Goal: Contribute content: Add original content to the website for others to see

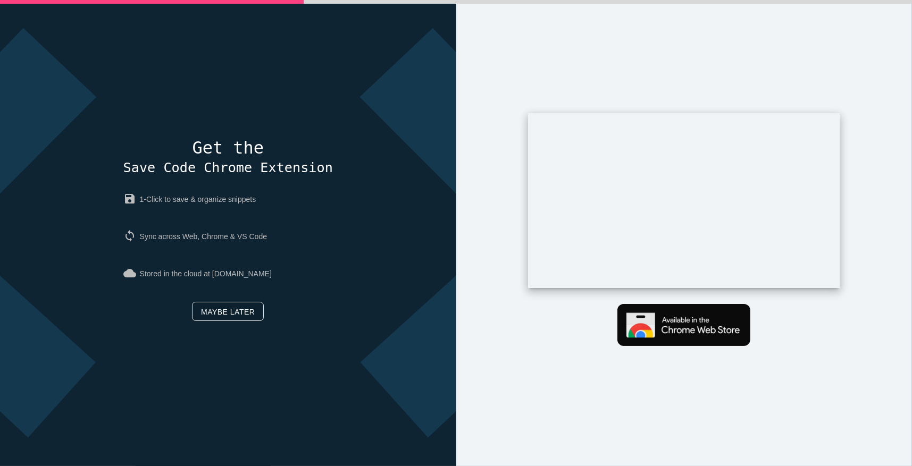
click at [231, 308] on link "Maybe later" at bounding box center [228, 311] width 72 height 19
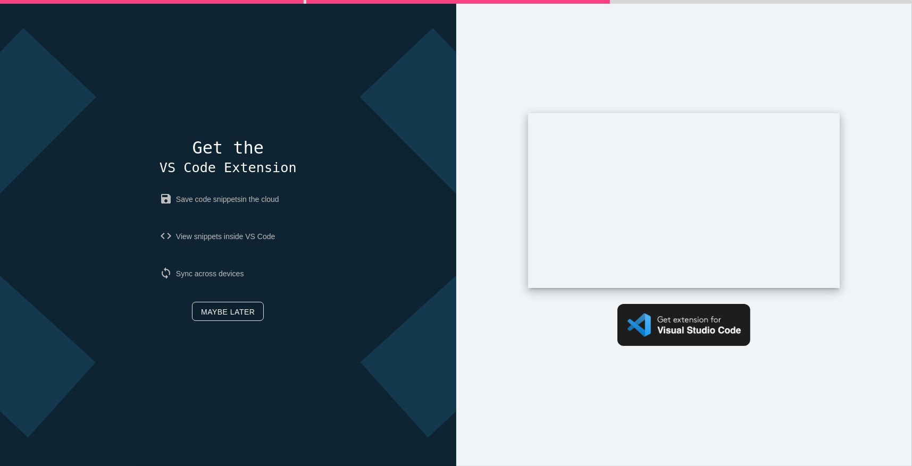
click at [221, 317] on link "Maybe later" at bounding box center [228, 311] width 72 height 19
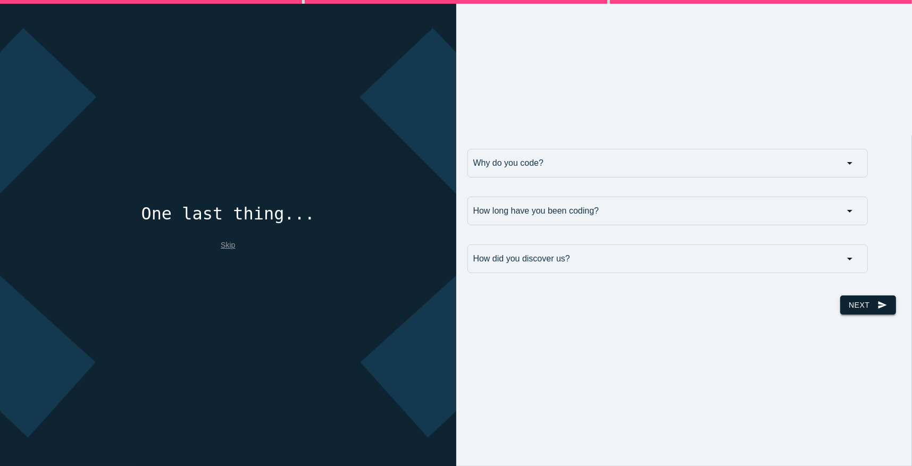
click at [857, 306] on button "Next send" at bounding box center [867, 305] width 55 height 19
click at [595, 165] on input "Why do you code?" at bounding box center [667, 163] width 401 height 29
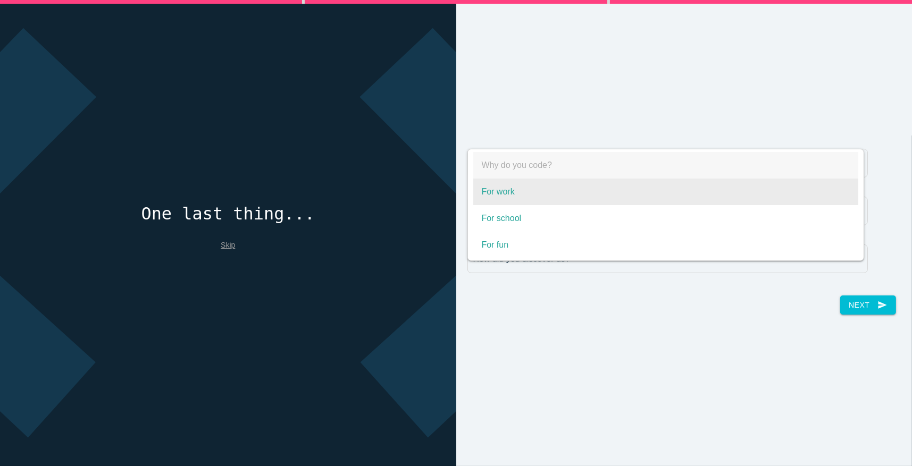
click at [518, 194] on span "For work" at bounding box center [666, 192] width 386 height 27
select select "For work"
type input "For work"
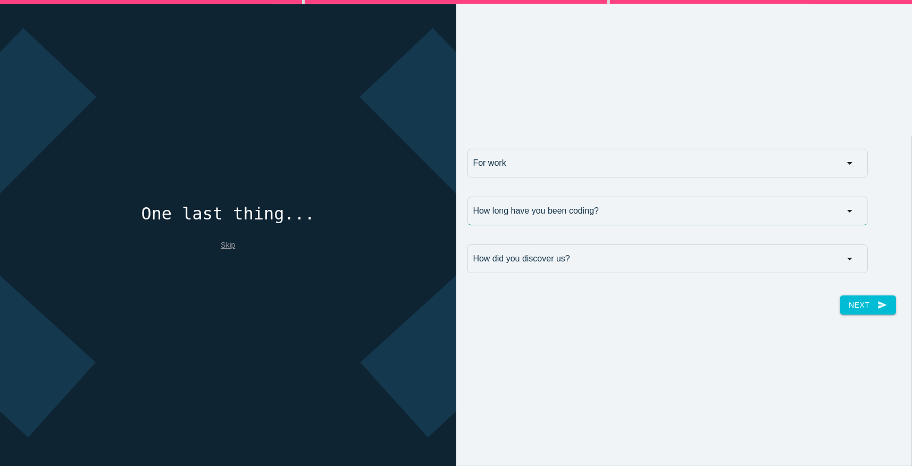
click at [547, 216] on input "How long have you been coding?" at bounding box center [667, 211] width 401 height 29
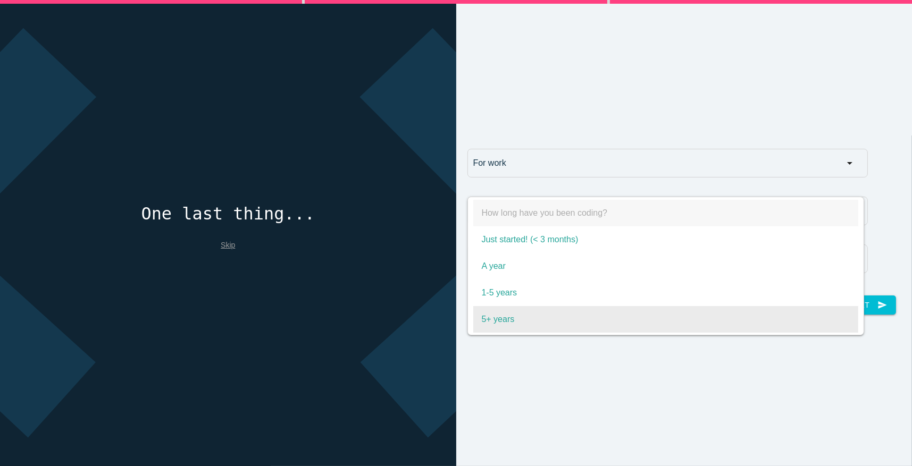
click at [517, 323] on span "5+ years" at bounding box center [666, 319] width 386 height 27
select select "5+ years"
type input "5+ years"
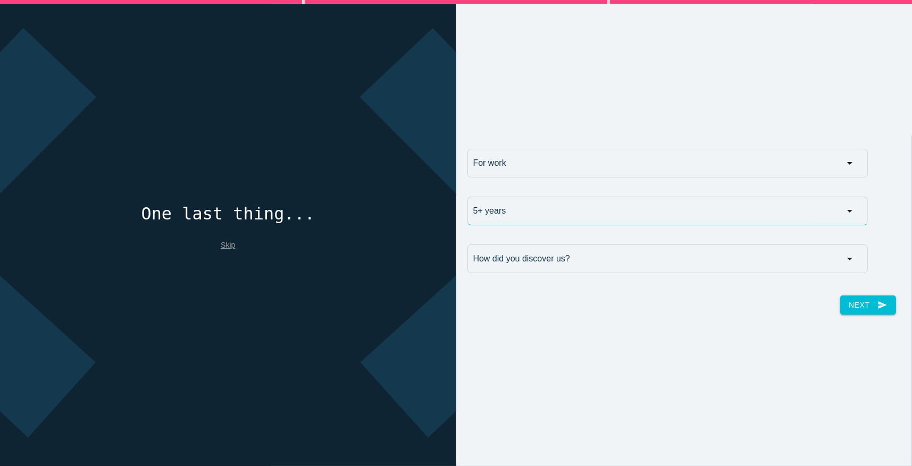
click at [516, 203] on input "5+ years" at bounding box center [667, 211] width 401 height 29
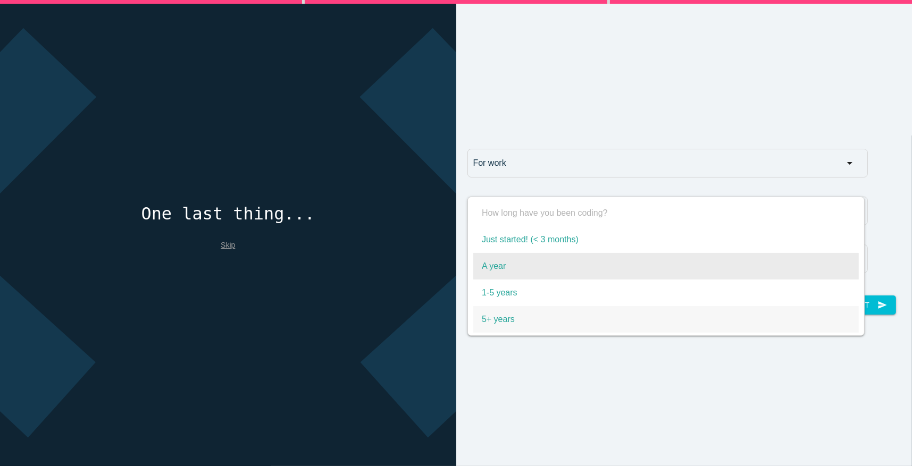
click at [501, 278] on span "A year" at bounding box center [666, 266] width 386 height 27
select select "A year"
type input "A year"
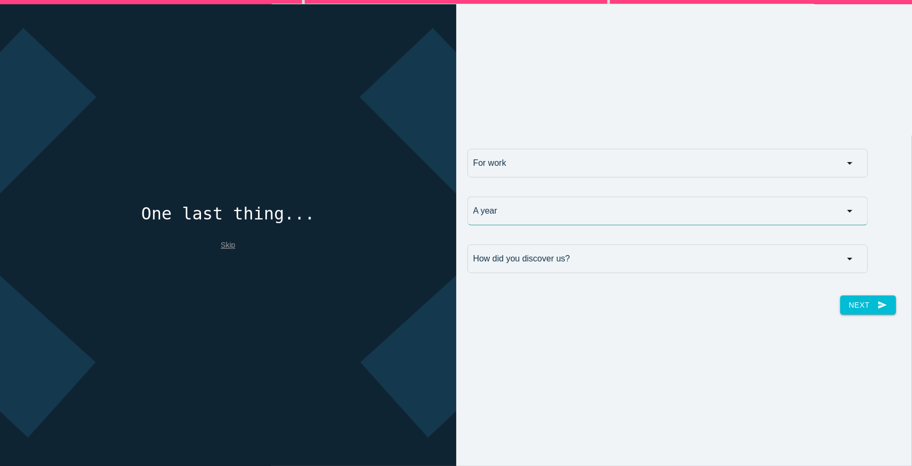
click at [500, 207] on input "A year" at bounding box center [667, 211] width 401 height 29
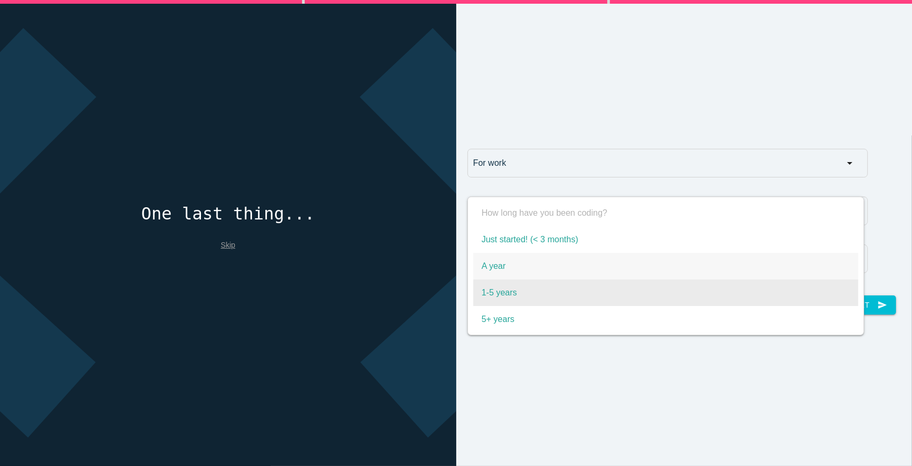
click at [511, 287] on span "1-5 years" at bounding box center [666, 293] width 386 height 27
select select "1-5 years"
type input "1-5 years"
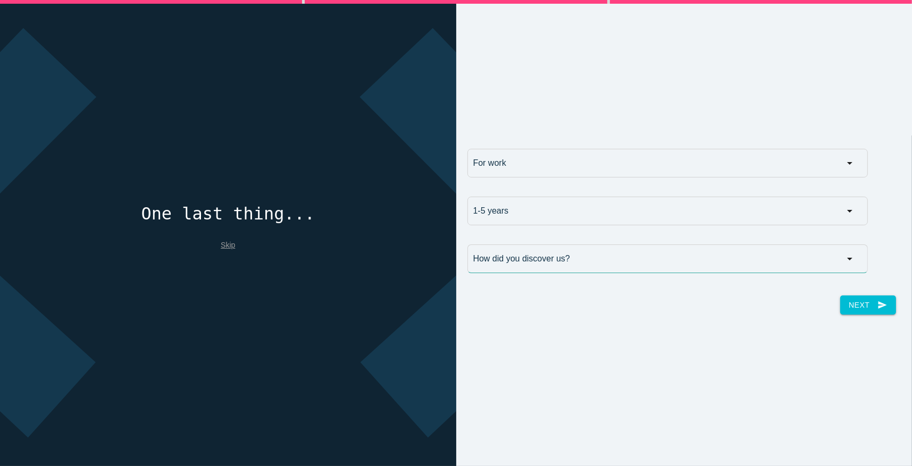
click at [503, 255] on input "How did you discover us?" at bounding box center [667, 259] width 401 height 29
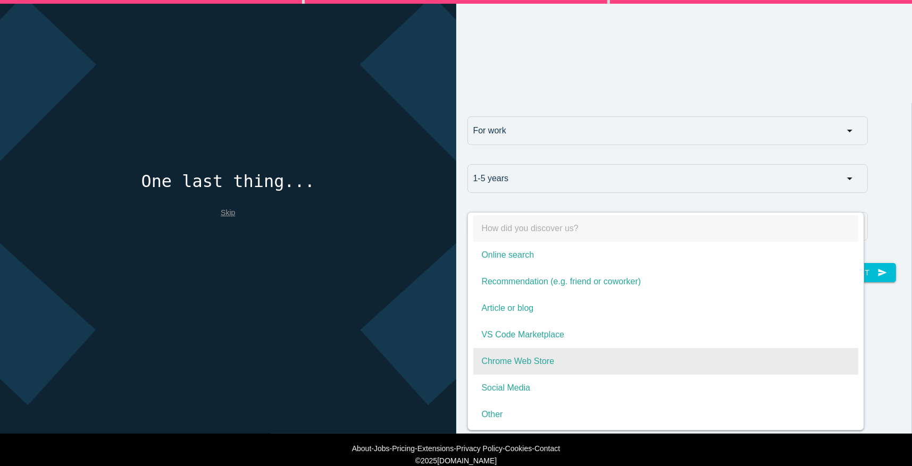
scroll to position [50, 0]
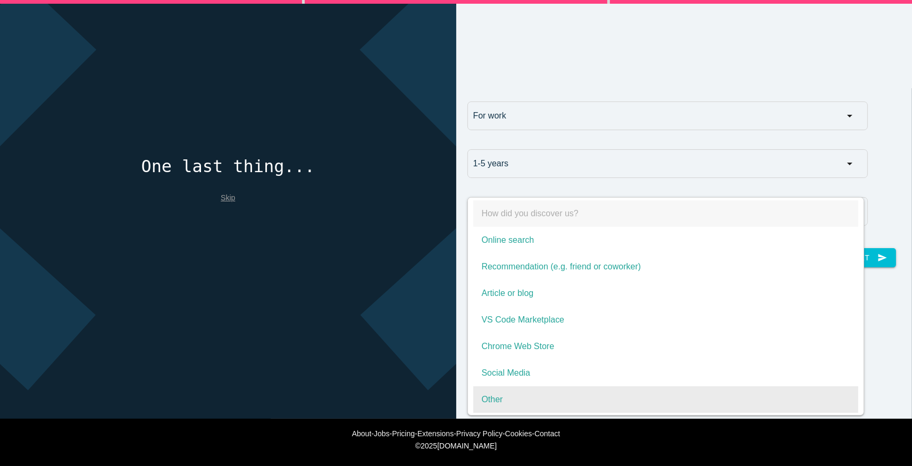
click at [504, 399] on span "Other" at bounding box center [666, 400] width 386 height 27
select select "Other"
type input "Other"
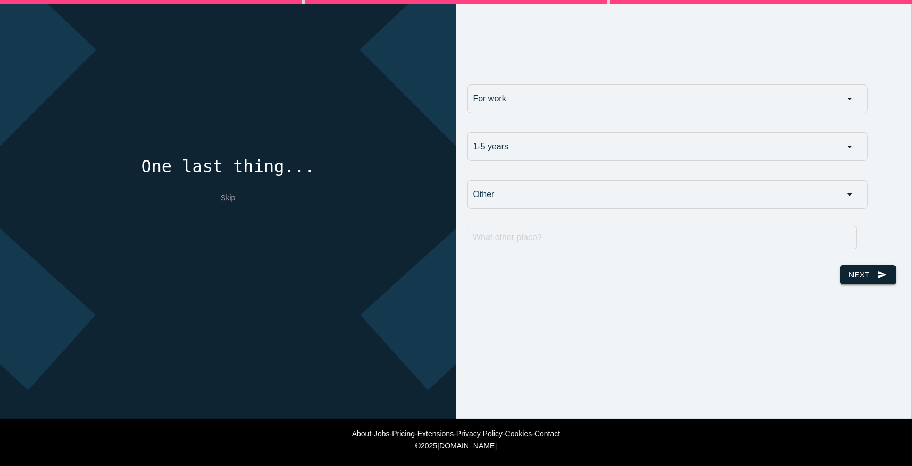
click at [885, 277] on button "Next send" at bounding box center [867, 274] width 55 height 19
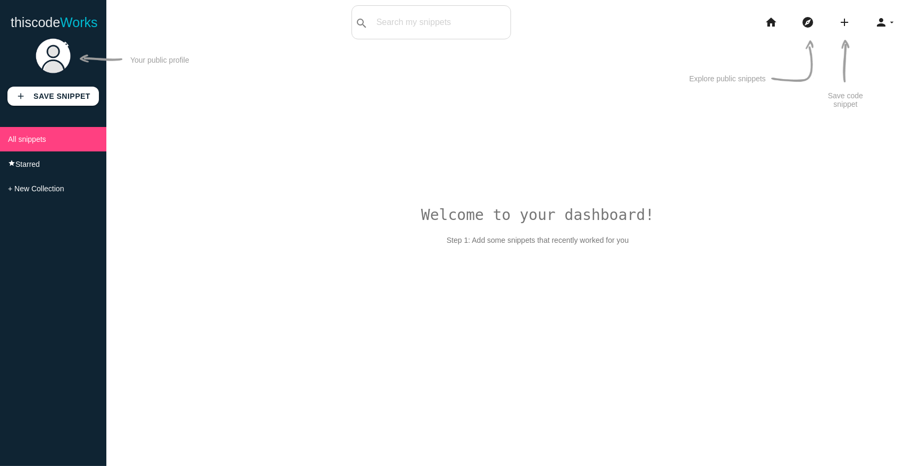
click at [84, 106] on div "add Save Snippet All snippets star Starred + New Collection" at bounding box center [53, 249] width 106 height 434
click at [840, 24] on icon "add" at bounding box center [844, 22] width 13 height 34
click at [779, 77] on img at bounding box center [792, 61] width 43 height 43
click at [770, 27] on icon "home" at bounding box center [771, 22] width 13 height 34
click at [36, 96] on b "Save Snippet" at bounding box center [62, 96] width 57 height 9
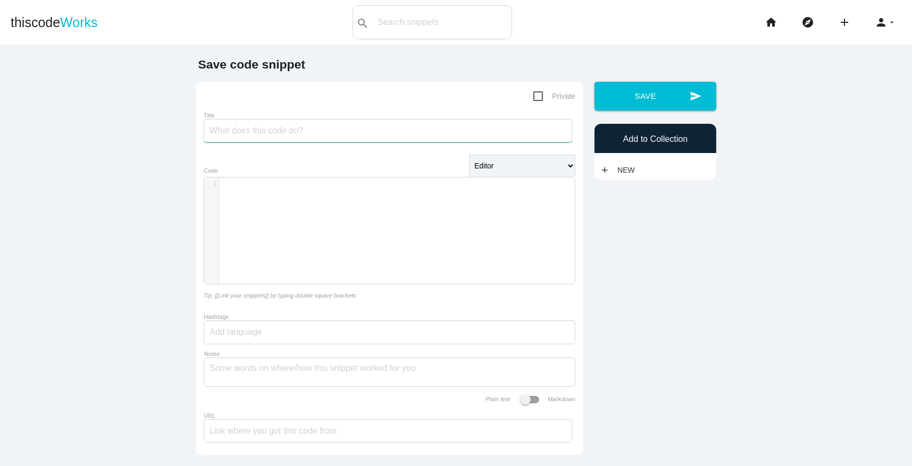
click at [240, 135] on input "Title" at bounding box center [388, 130] width 369 height 23
click at [240, 198] on div "​ x 1 ​" at bounding box center [397, 239] width 387 height 122
paste textarea "exu"
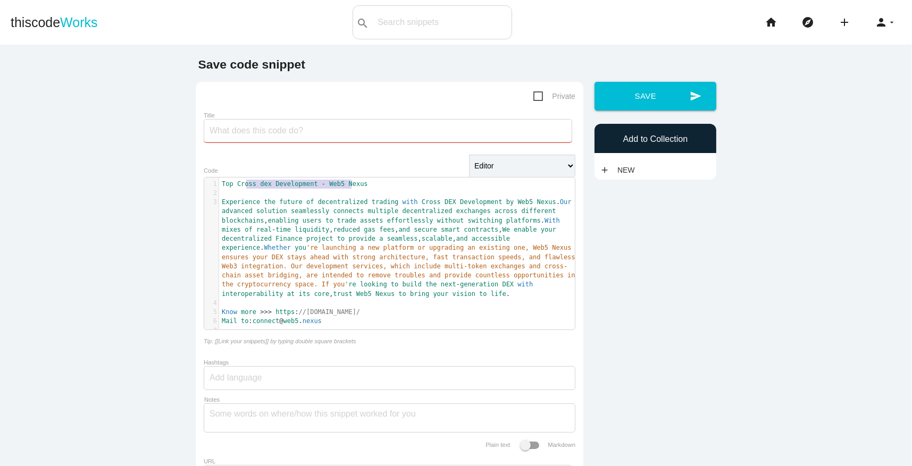
type textarea "Top Cross dex Development - Web5 Nexu"
drag, startPoint x: 349, startPoint y: 186, endPoint x: 216, endPoint y: 185, distance: 132.9
click at [219, 185] on pre "Top Cross dex Development - Web5 Nexus" at bounding box center [401, 184] width 364 height 9
click at [242, 131] on input "Title" at bounding box center [388, 130] width 369 height 23
paste input "Top Cross dex Development - Web5 Nexu"
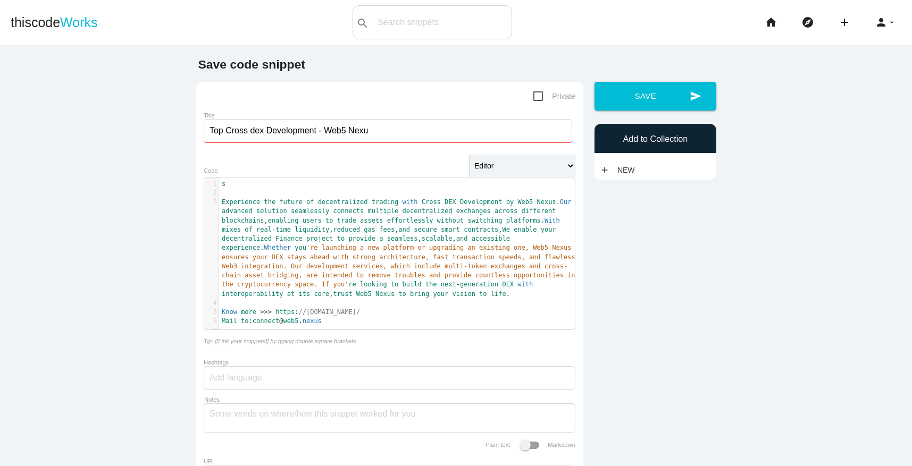
type input "Top Cross dex Development - Web5 Nexu"
type textarea "s"
drag, startPoint x: 224, startPoint y: 188, endPoint x: 214, endPoint y: 185, distance: 9.9
click at [214, 185] on div "x 1 s 2 ​ 3 Experience the future of decentralized trading with Cross DEX Devel…" at bounding box center [397, 262] width 387 height 168
click at [366, 130] on input "Top Cross dex Development - Web5 Nexu" at bounding box center [388, 130] width 369 height 23
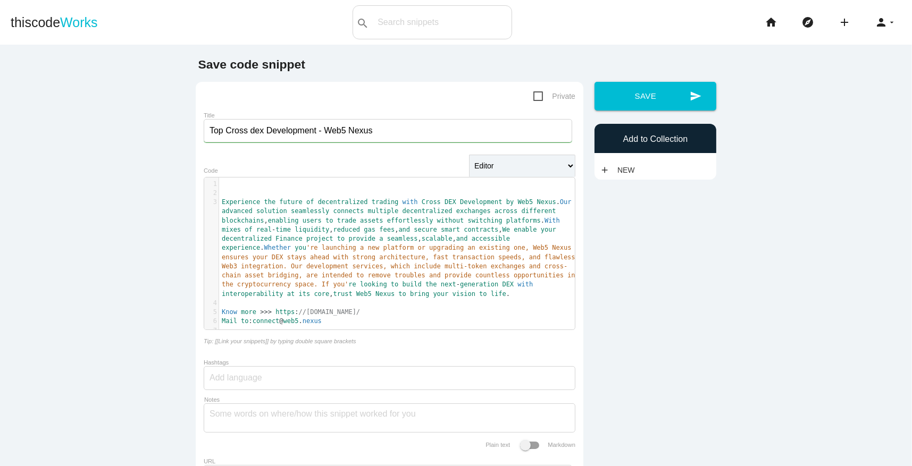
type input "Top Cross dex Development - Web5 Nexus"
click at [222, 201] on span "Experience" at bounding box center [241, 201] width 38 height 7
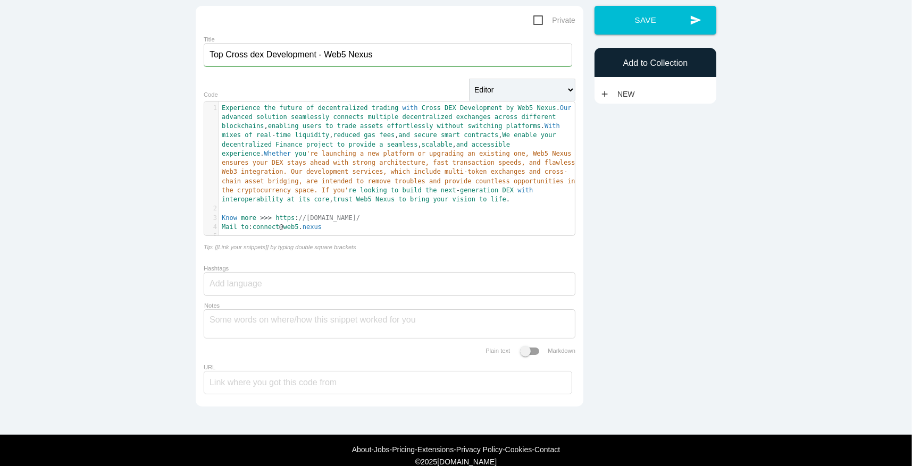
scroll to position [95, 0]
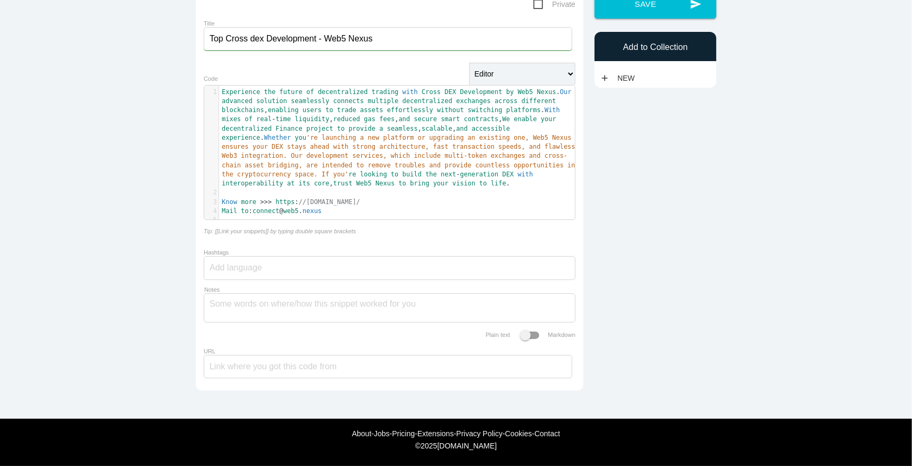
click at [366, 200] on pre "Know more >>> https : //crossdex.web5.nexus/" at bounding box center [401, 202] width 364 height 9
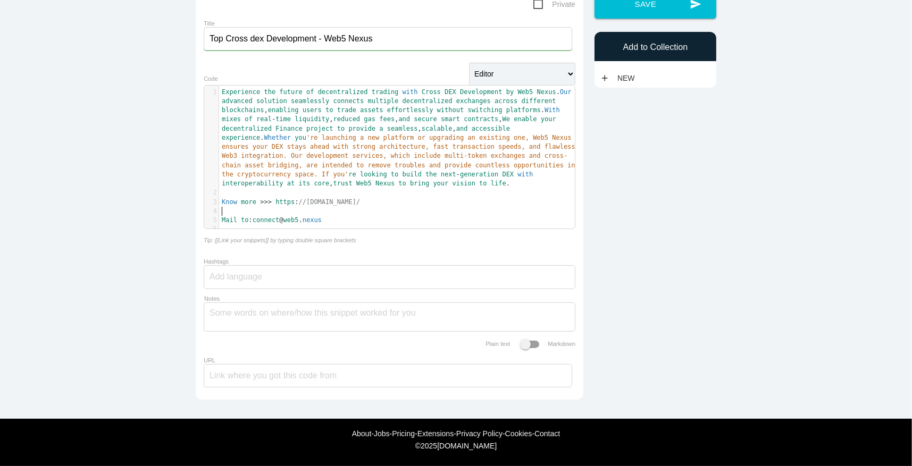
click at [223, 287] on input "Hashtags" at bounding box center [242, 277] width 64 height 22
paste input "Cross DEX"
type input "Cross DEX,"
paste input "DeFi"
type input "DeFi,"
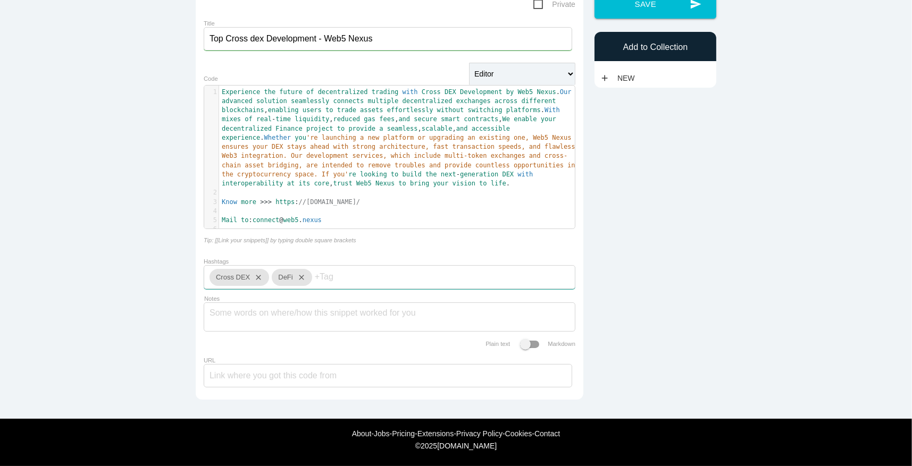
paste input "Crypto Trading"
type input "Crypto Trading,"
paste input "Block chain"
type input "Block chain,"
paste input "DEX"
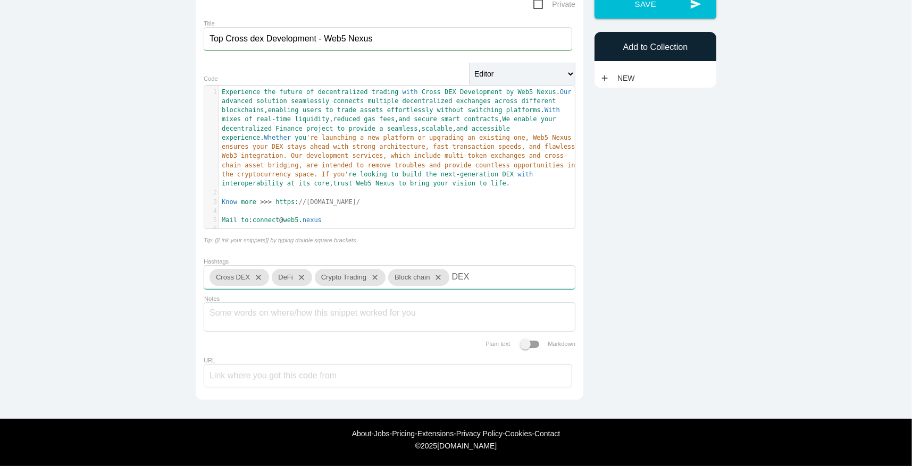
type input "DEX,"
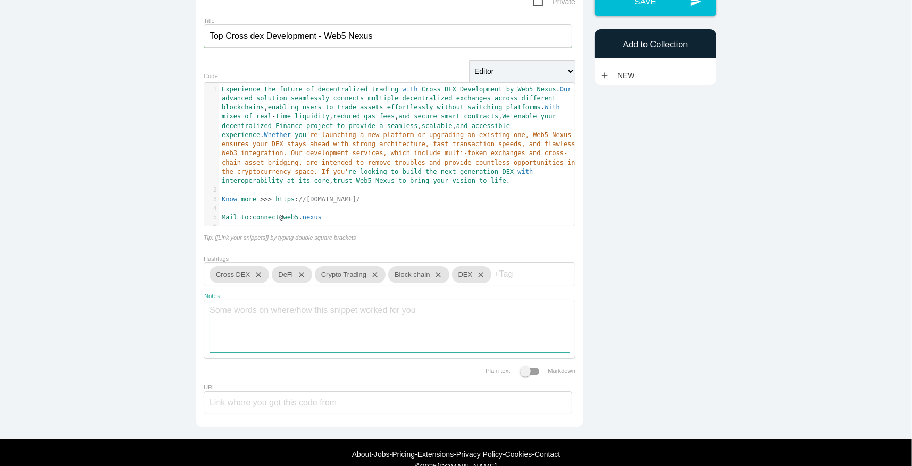
click at [266, 325] on textarea "Notes" at bounding box center [390, 326] width 360 height 52
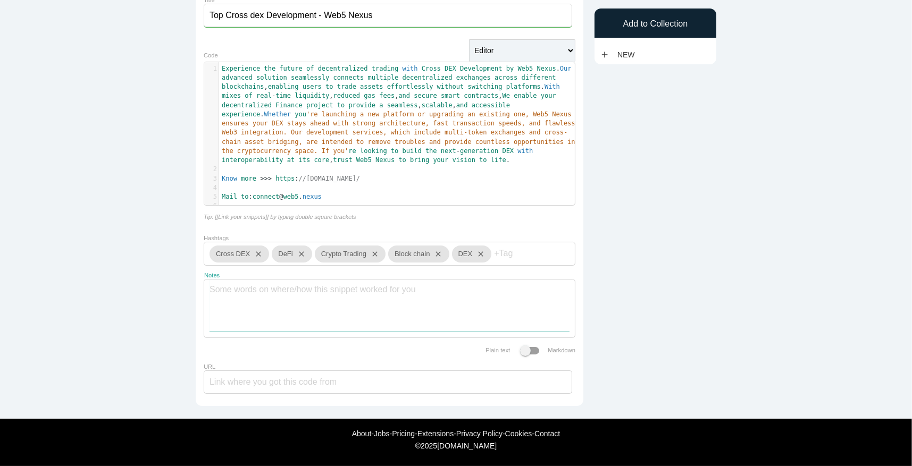
scroll to position [133, 0]
click at [287, 383] on input "URL" at bounding box center [388, 382] width 369 height 23
paste input "https://crossdex.web5.nexus/"
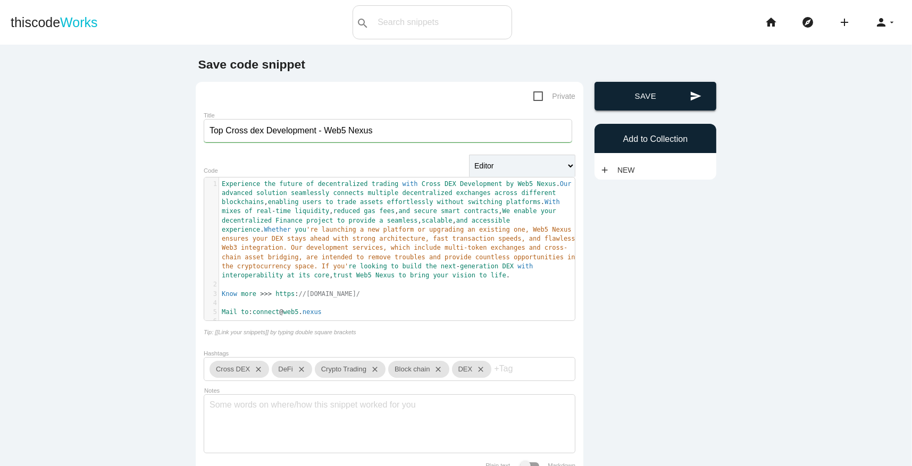
type input "https://crossdex.web5.nexus/"
click at [627, 95] on button "send Save" at bounding box center [656, 96] width 122 height 29
